Goal: Task Accomplishment & Management: Complete application form

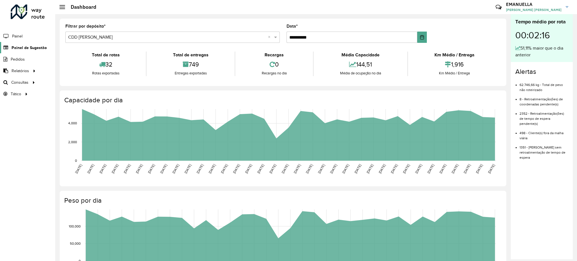
click at [12, 47] on span "Painel de Sugestão" at bounding box center [29, 48] width 35 height 6
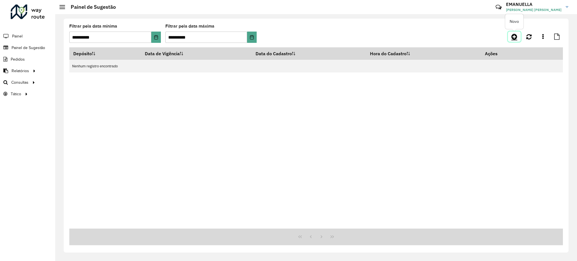
click at [513, 37] on icon at bounding box center [515, 36] width 6 height 7
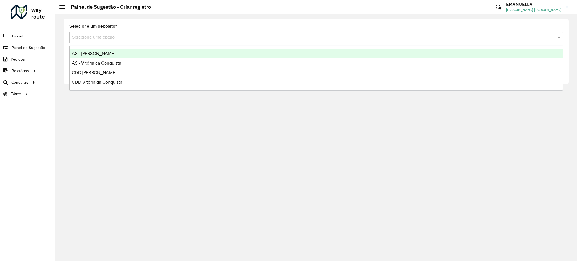
click at [176, 35] on input "text" at bounding box center [310, 37] width 477 height 7
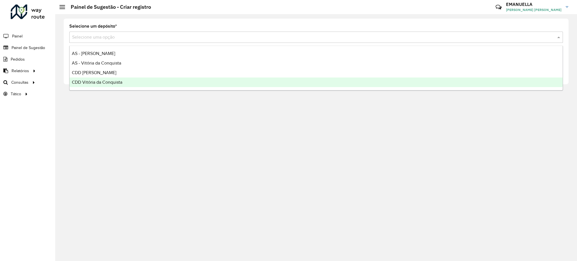
click at [98, 81] on span "CDD Vitória da Conquista" at bounding box center [97, 82] width 50 height 5
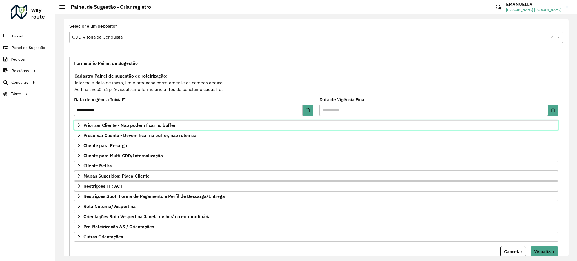
click at [154, 124] on span "Priorizar Cliente - Não podem ficar no buffer" at bounding box center [129, 125] width 92 height 5
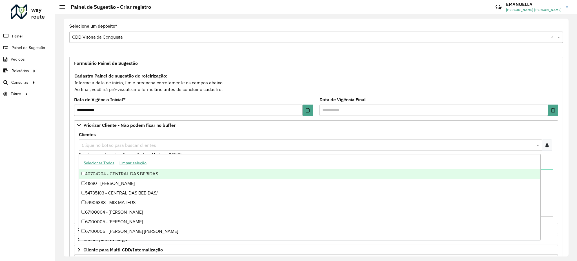
click at [112, 146] on input "text" at bounding box center [307, 145] width 455 height 7
type input "*"
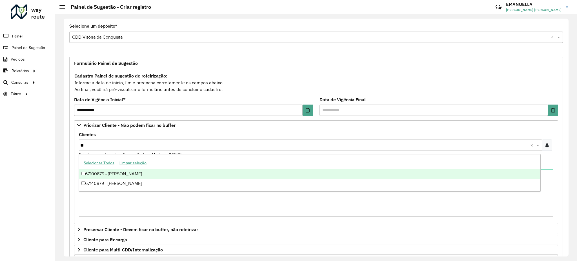
type input "*"
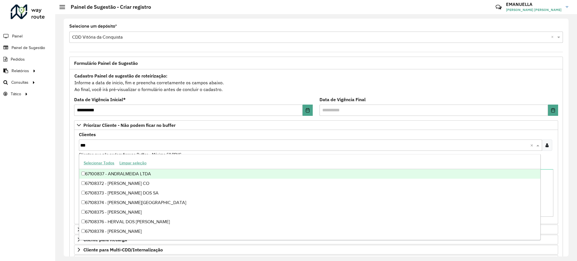
type input "***"
click at [77, 153] on formly-field "Clientes Clique no botão para buscar clientes 67100837 - ANDRALMEIDA LTDA × × C…" at bounding box center [316, 147] width 481 height 30
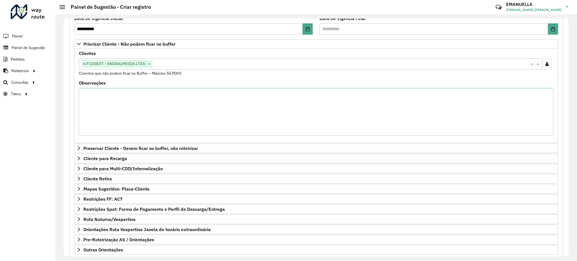
scroll to position [115, 0]
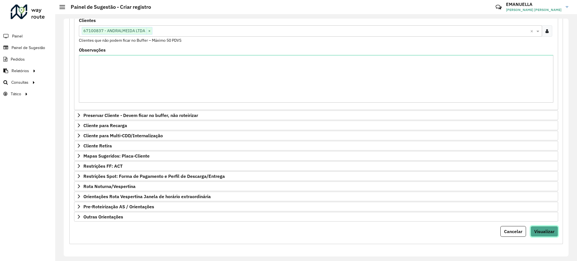
click at [541, 234] on button "Visualizar" at bounding box center [545, 231] width 28 height 11
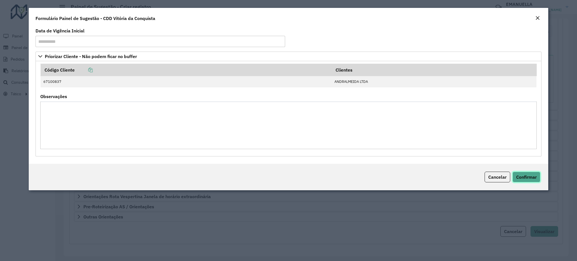
click at [530, 174] on span "Confirmar" at bounding box center [526, 177] width 21 height 6
